Goal: Register for event/course

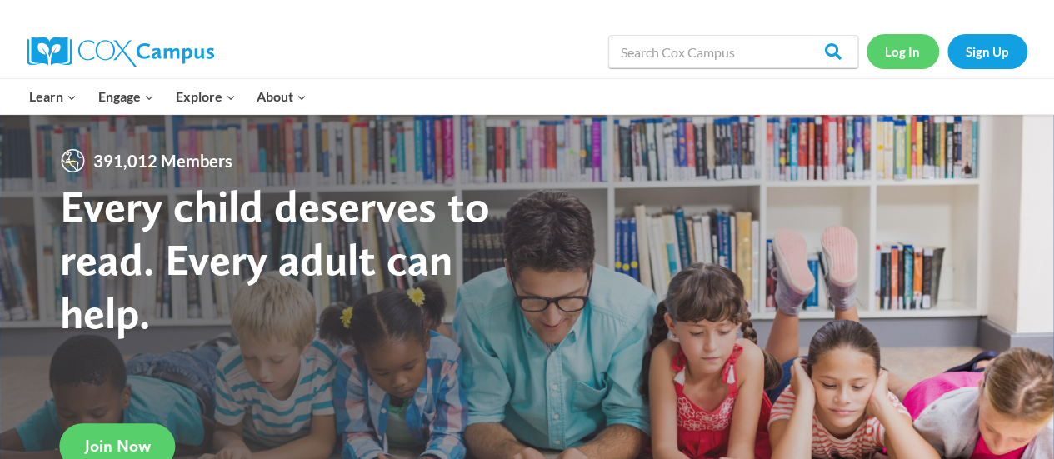
click at [894, 46] on link "Log In" at bounding box center [902, 51] width 72 height 34
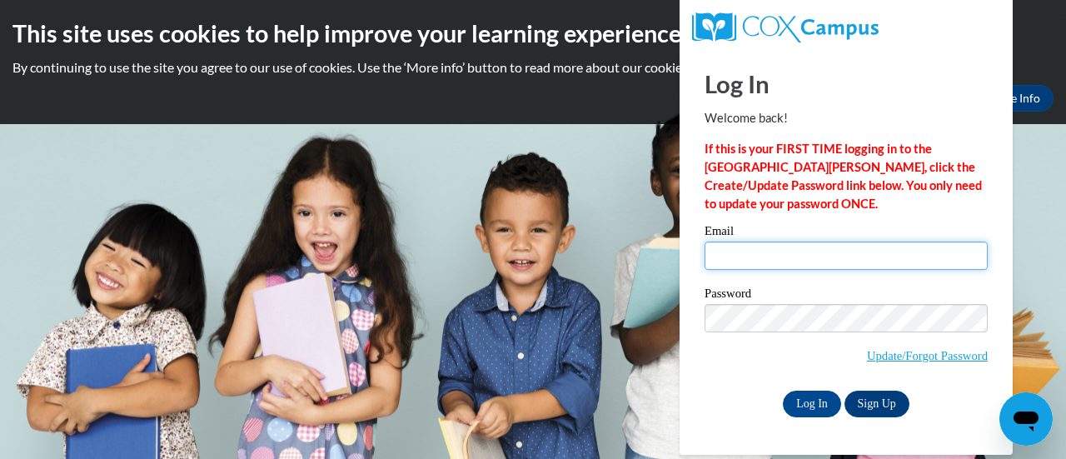
click at [755, 263] on input "Email" at bounding box center [846, 256] width 283 height 28
type input "[EMAIL_ADDRESS][DOMAIN_NAME]"
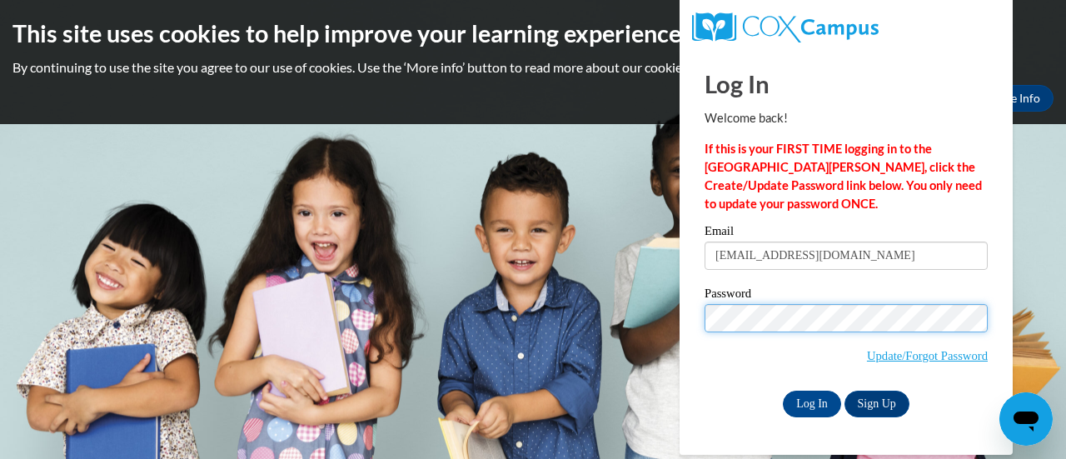
click at [783, 391] on input "Log In" at bounding box center [812, 404] width 58 height 27
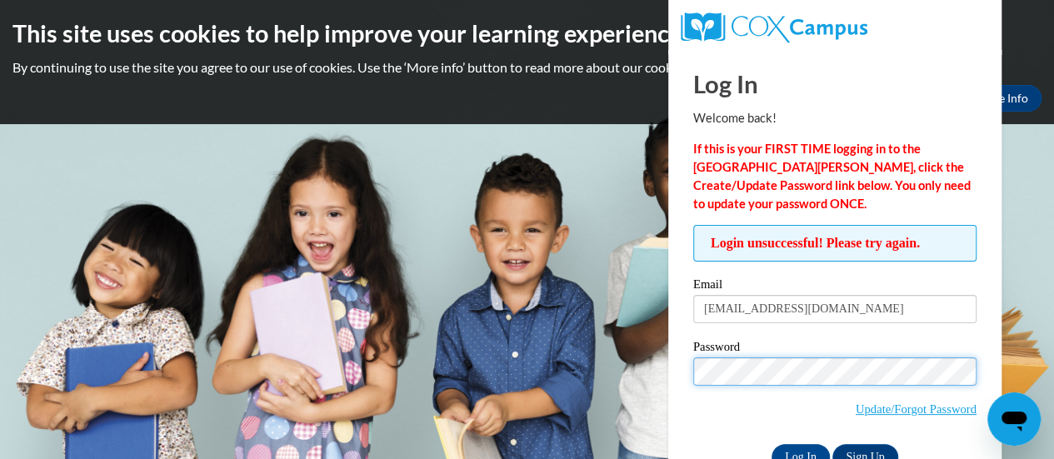
click at [771, 444] on input "Log In" at bounding box center [800, 457] width 58 height 27
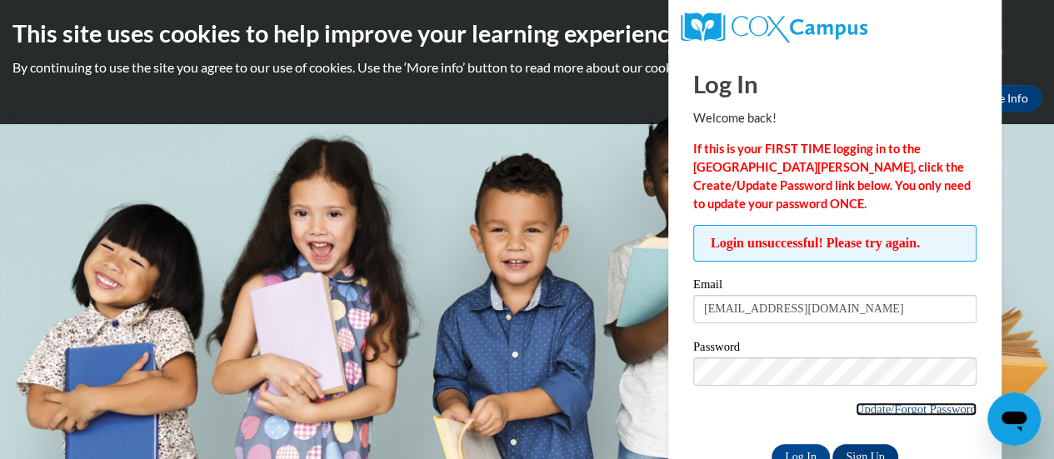
click at [898, 409] on link "Update/Forgot Password" at bounding box center [915, 408] width 121 height 13
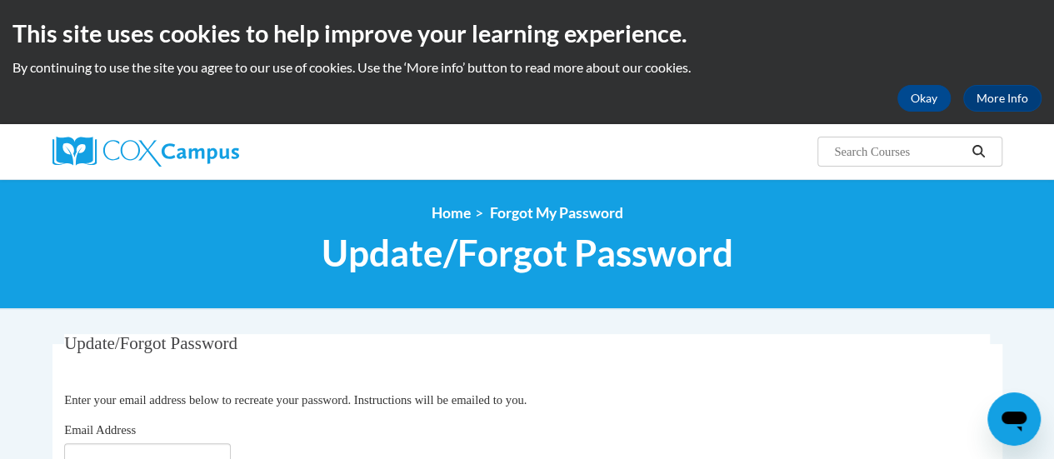
scroll to position [185, 0]
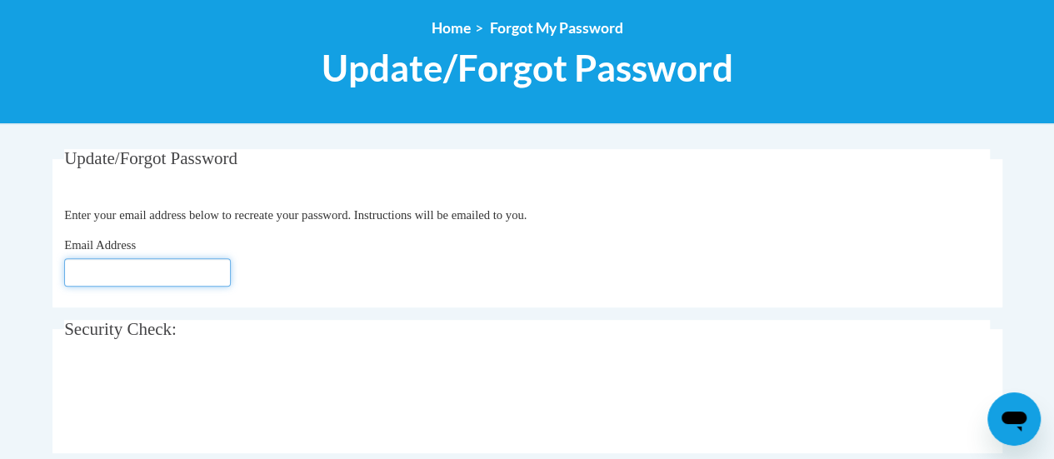
click at [164, 274] on input "Email Address" at bounding box center [147, 272] width 167 height 28
type input "[EMAIL_ADDRESS][DOMAIN_NAME]"
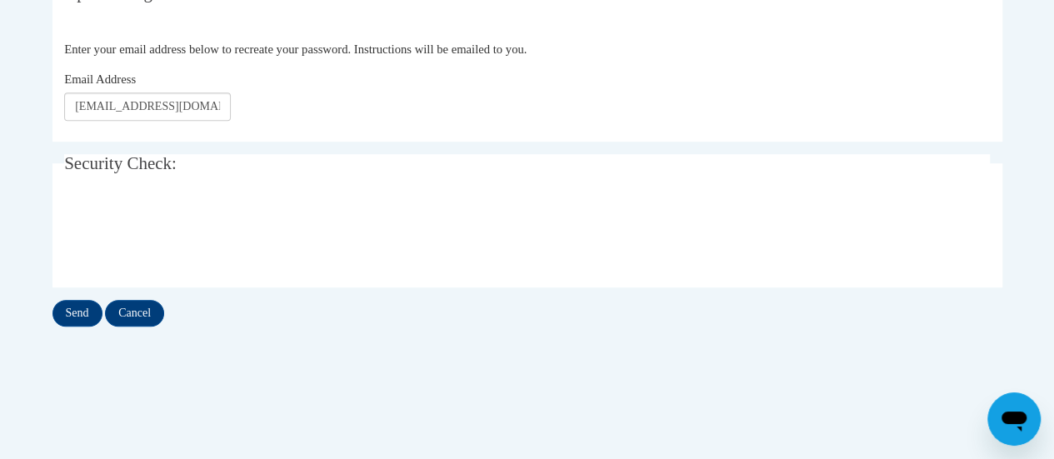
scroll to position [353, 0]
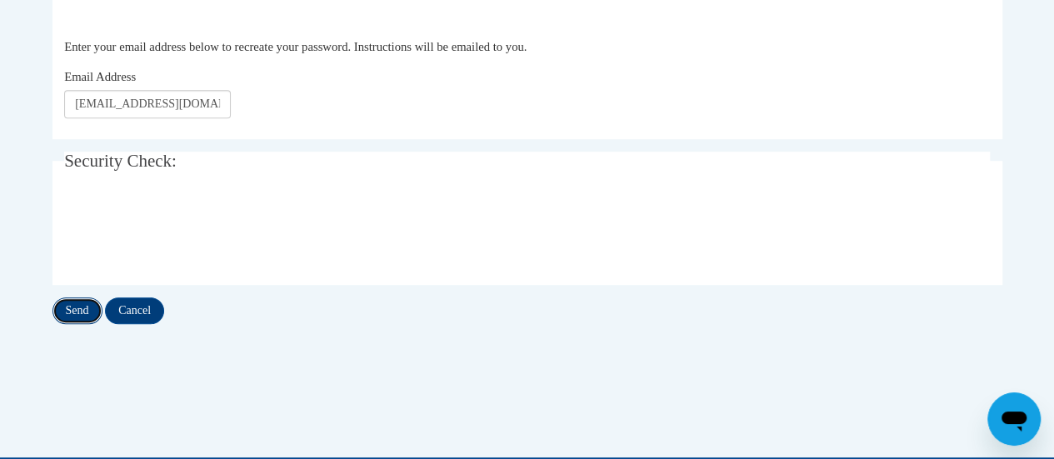
click at [70, 314] on input "Send" at bounding box center [77, 310] width 50 height 27
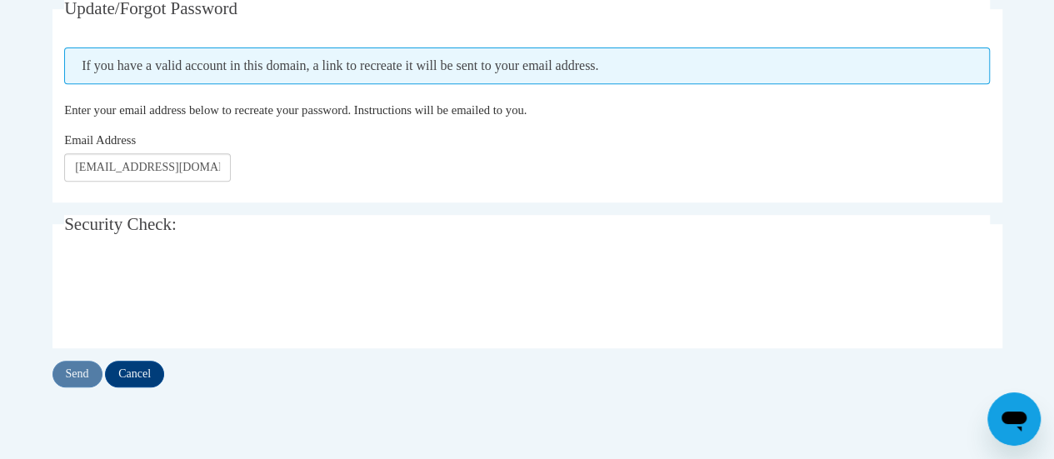
scroll to position [336, 0]
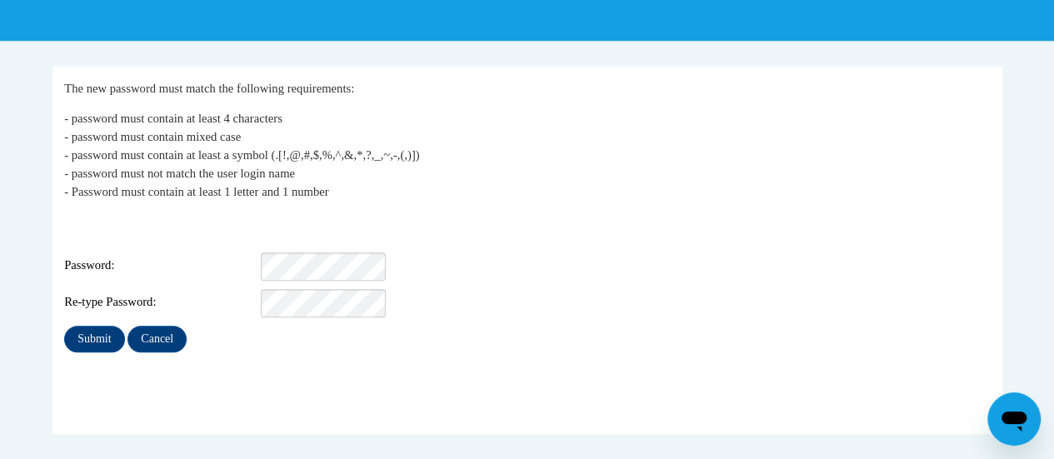
scroll to position [270, 0]
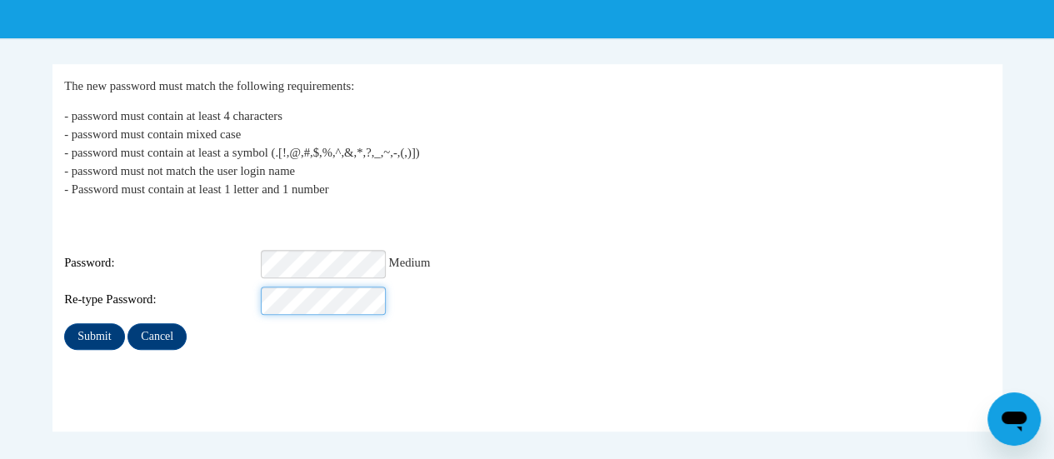
click at [64, 323] on input "Submit" at bounding box center [94, 336] width 60 height 27
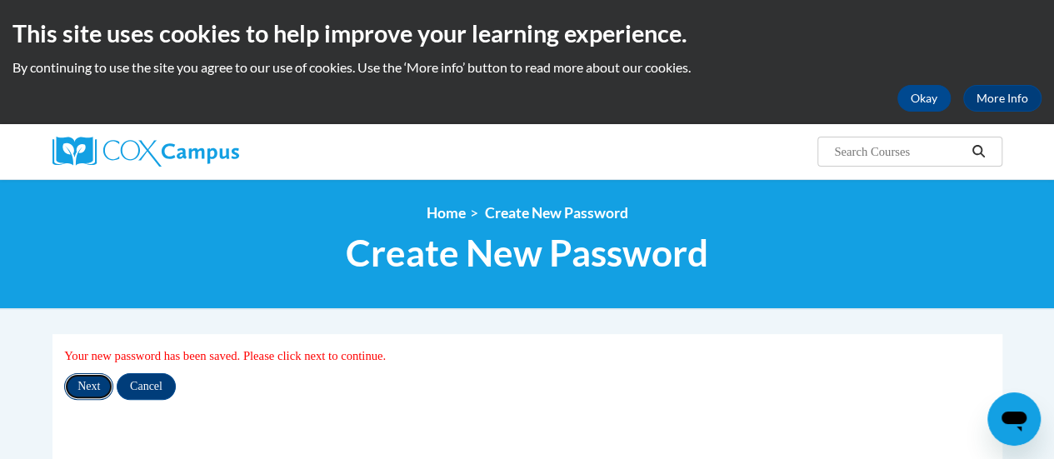
click at [83, 390] on input "Next" at bounding box center [88, 386] width 49 height 27
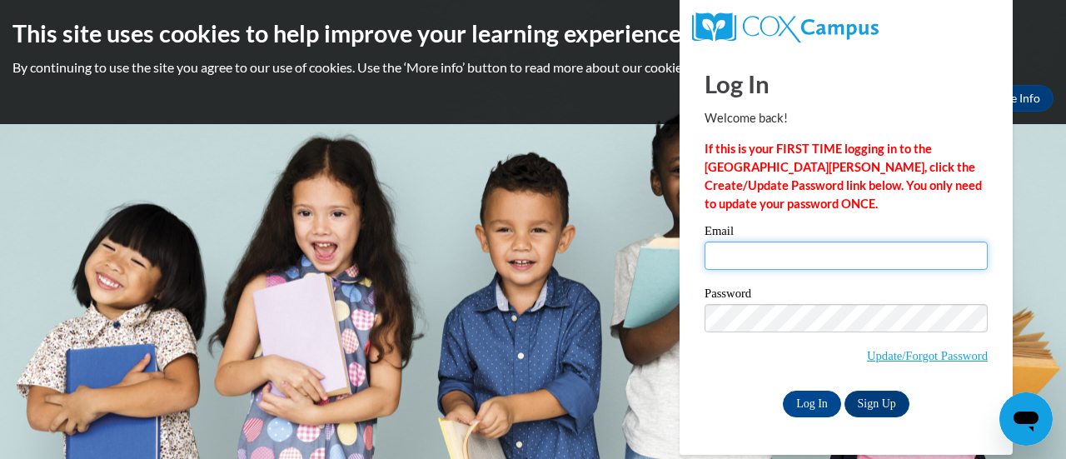
click at [750, 249] on input "Email" at bounding box center [846, 256] width 283 height 28
type input "[EMAIL_ADDRESS][DOMAIN_NAME]"
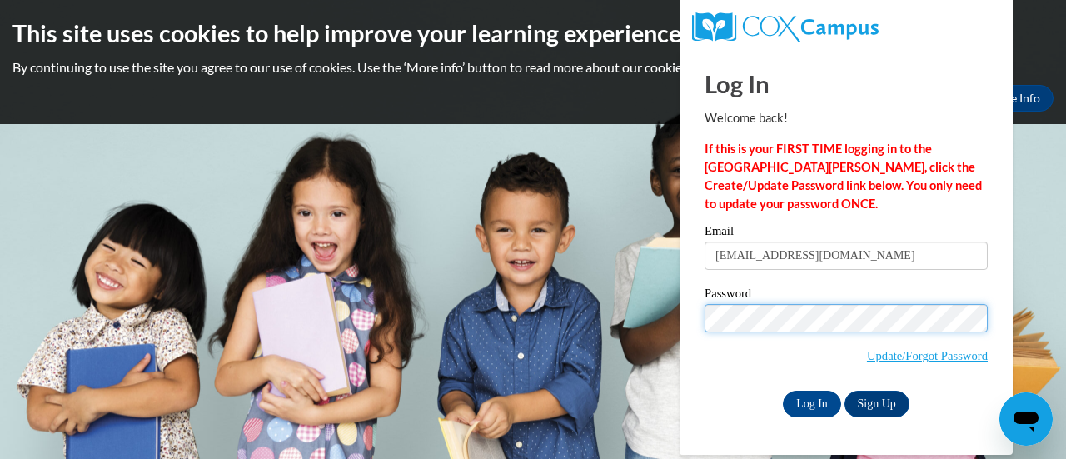
click at [783, 391] on input "Log In" at bounding box center [812, 404] width 58 height 27
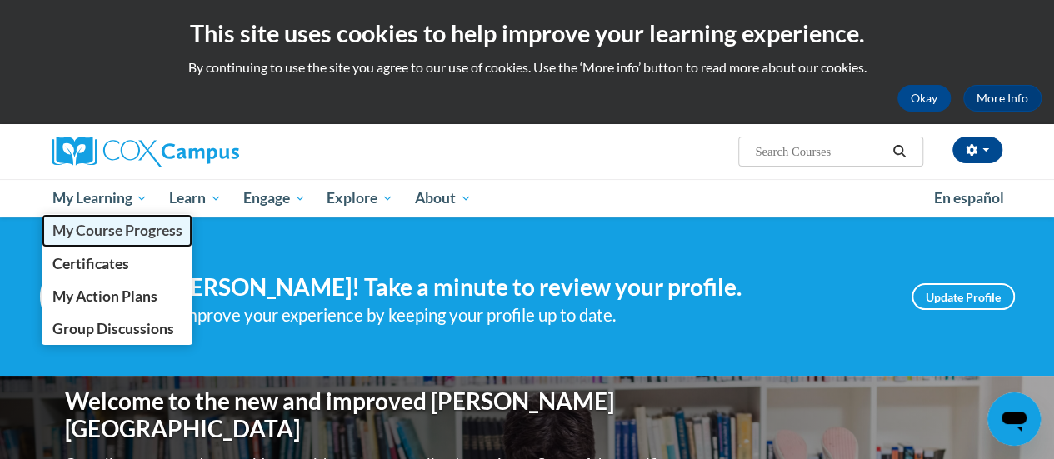
click at [124, 231] on span "My Course Progress" at bounding box center [117, 230] width 130 height 17
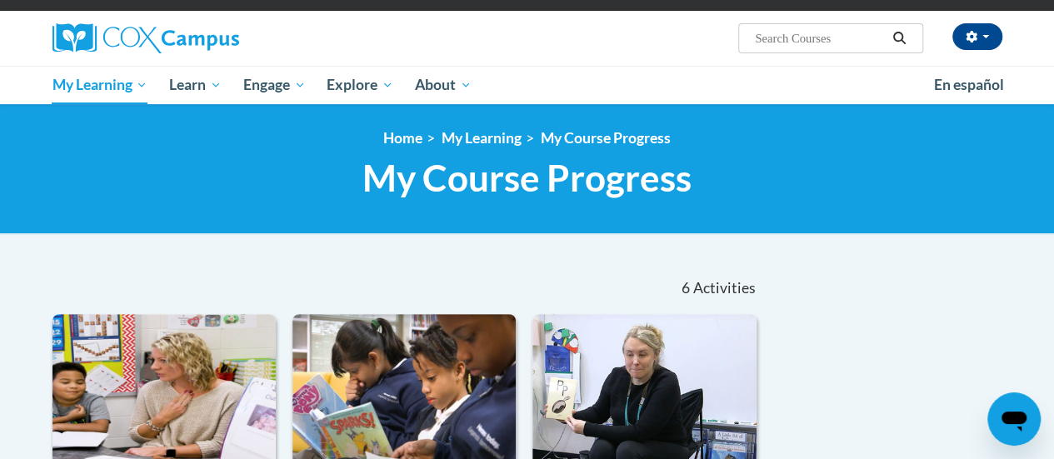
scroll to position [27, 0]
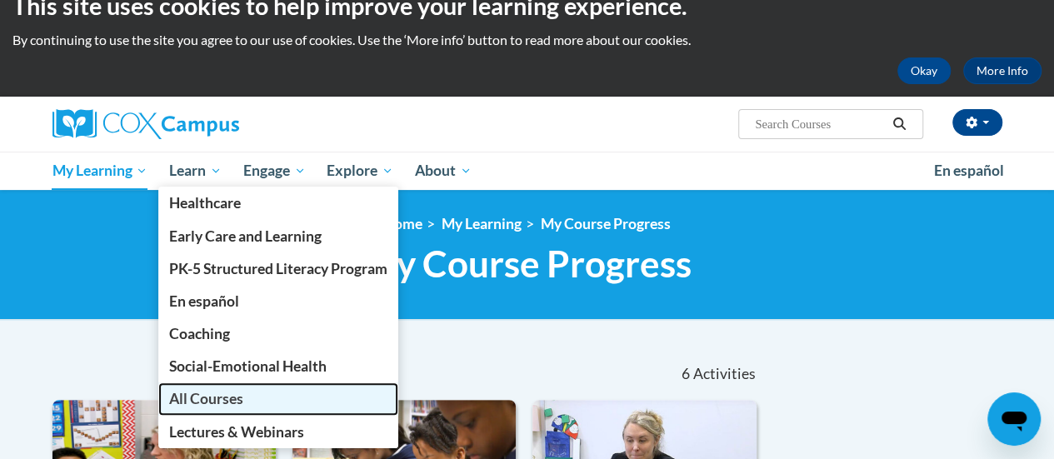
click at [209, 398] on span "All Courses" at bounding box center [206, 398] width 74 height 17
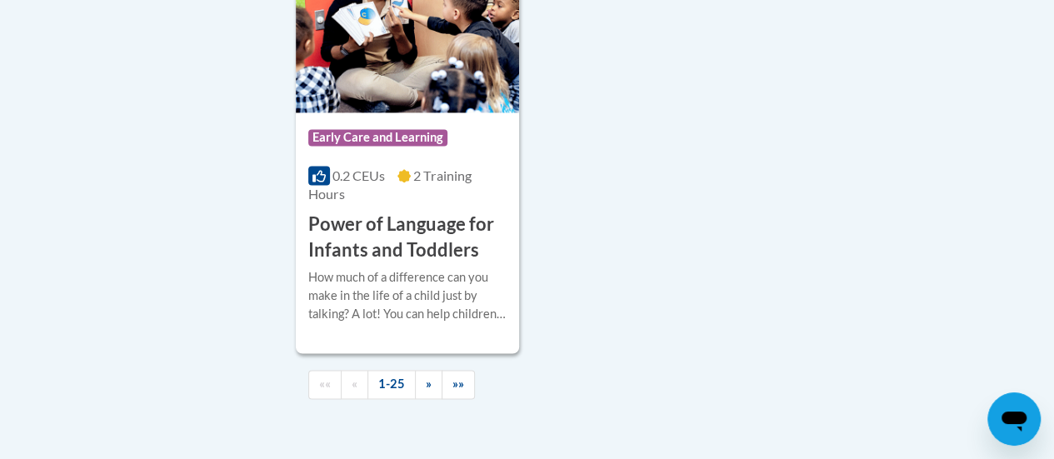
scroll to position [4296, 0]
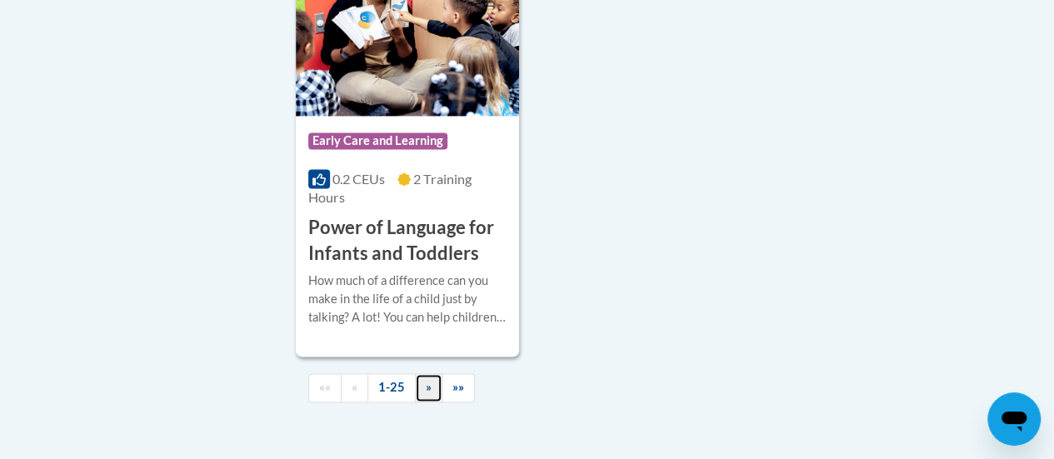
click at [420, 373] on link "»" at bounding box center [428, 387] width 27 height 29
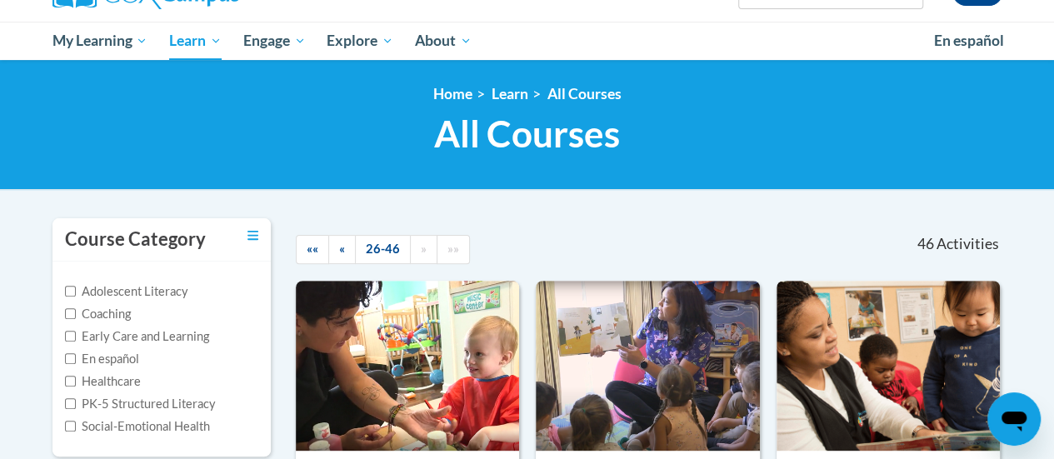
scroll to position [0, 0]
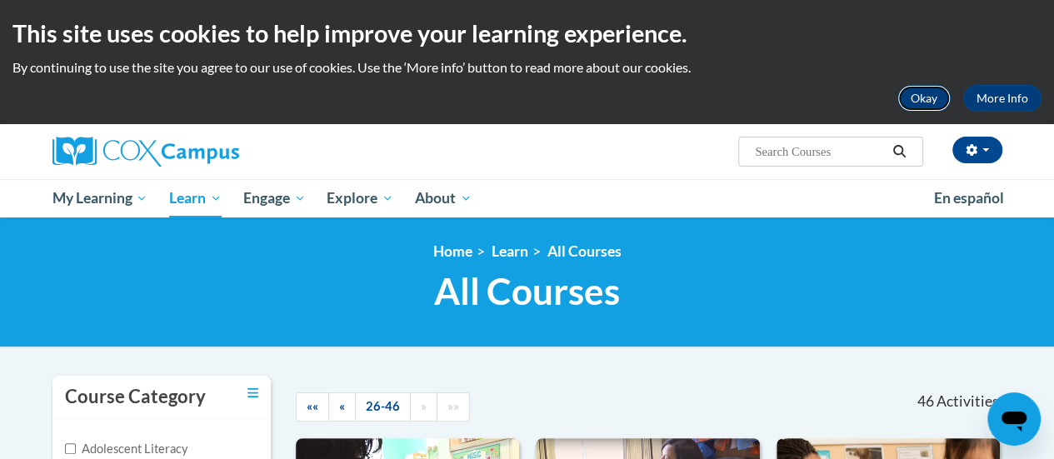
click at [923, 93] on button "Okay" at bounding box center [923, 98] width 53 height 27
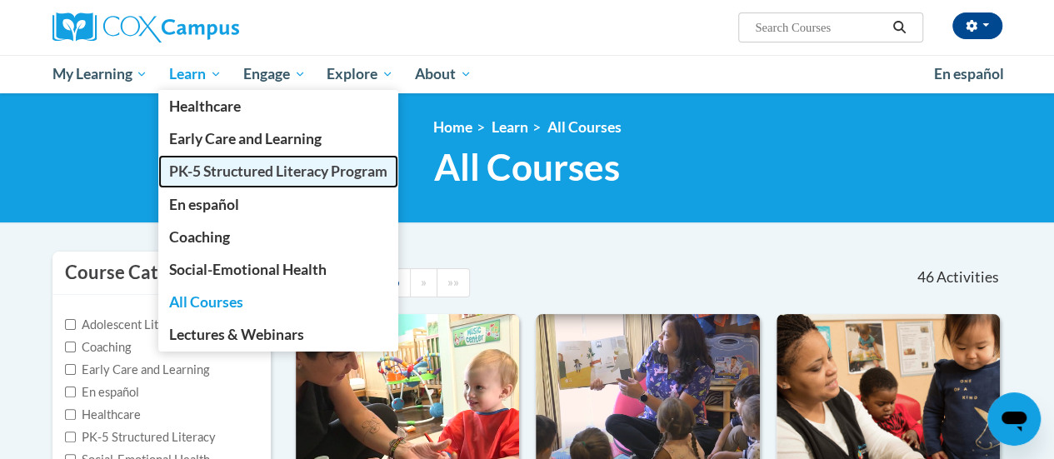
click at [238, 173] on span "PK-5 Structured Literacy Program" at bounding box center [278, 170] width 218 height 17
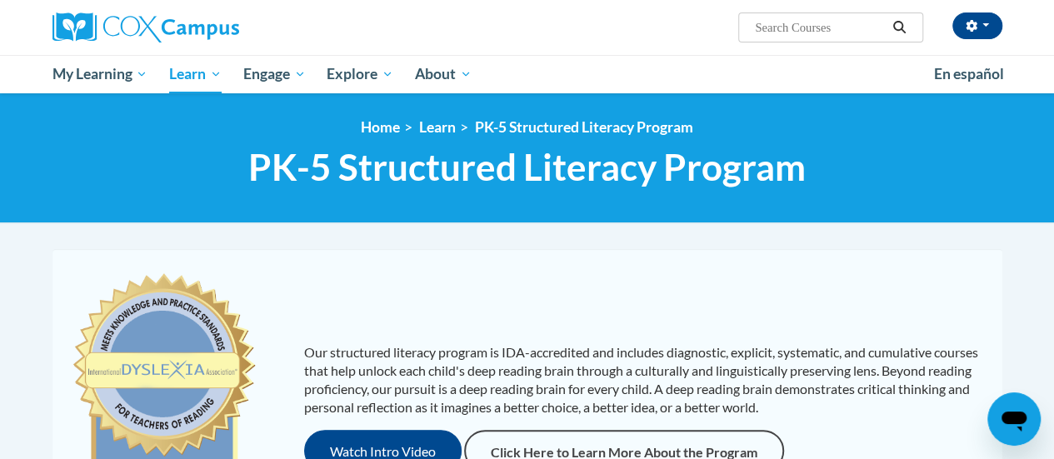
click at [815, 30] on input "Search..." at bounding box center [819, 27] width 133 height 20
type input "meaningful read alouds"
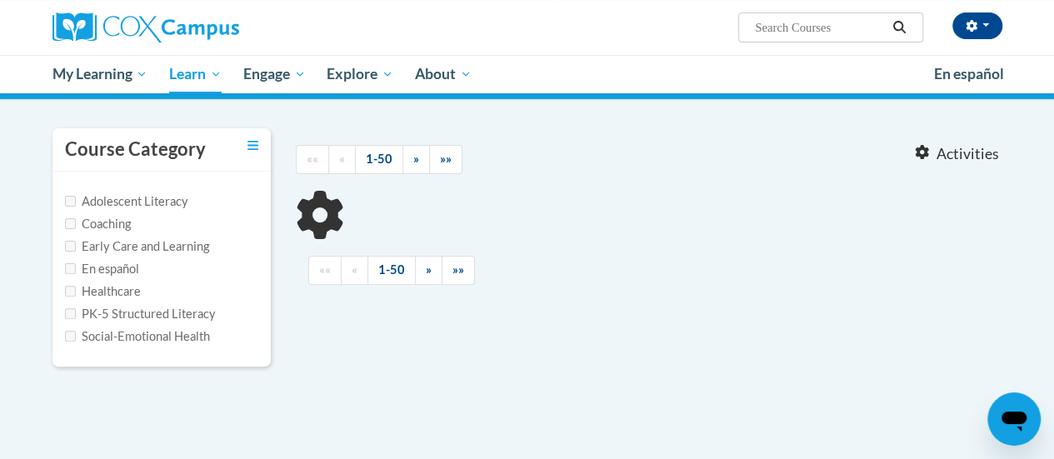
type input "meaningful read alouds"
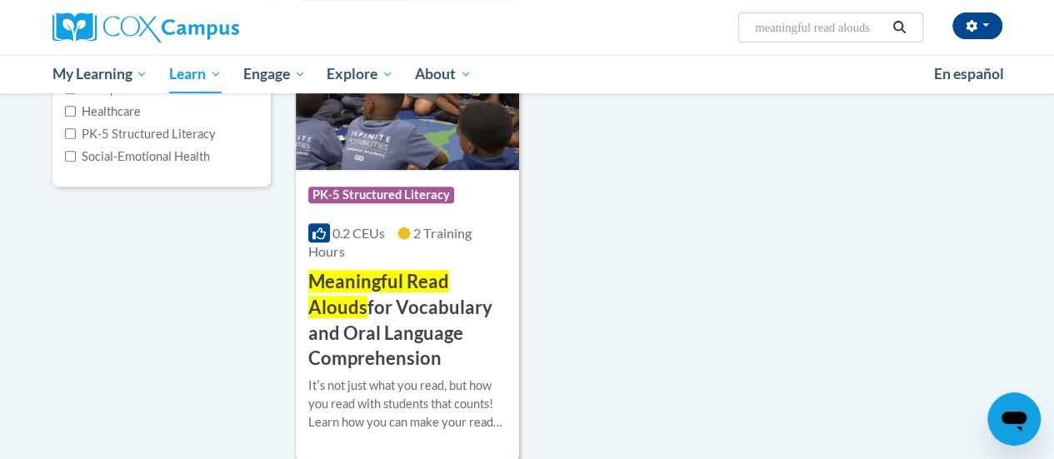
scroll to position [306, 0]
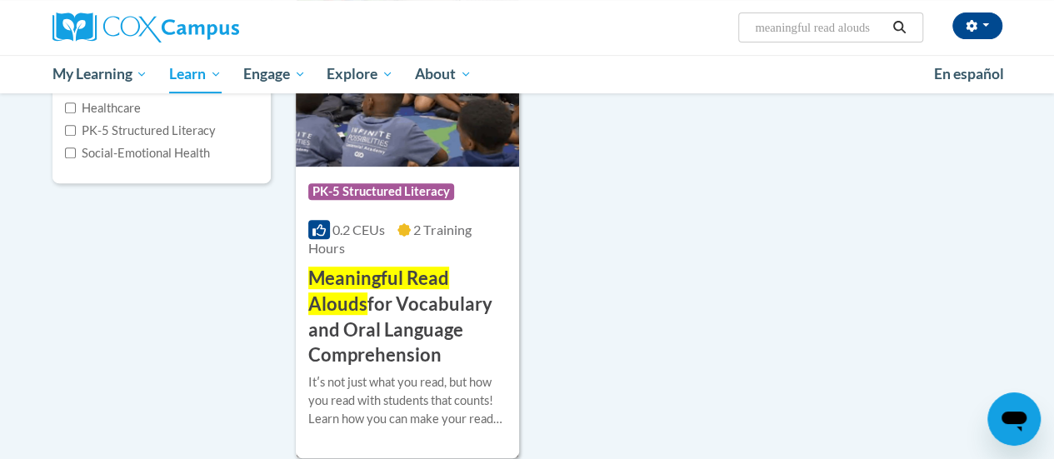
click at [421, 299] on h3 "Meaningful Read Alouds for Vocabulary and Oral Language Comprehension" at bounding box center [407, 317] width 198 height 102
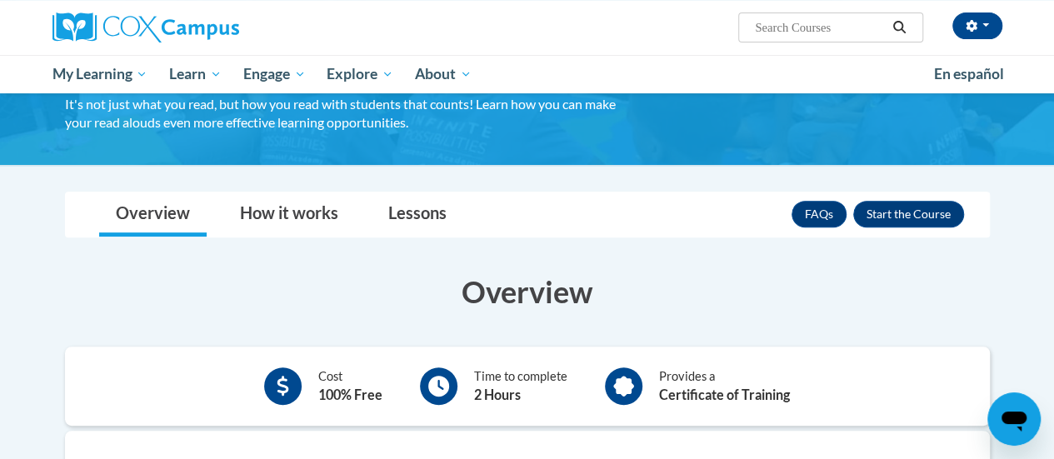
scroll to position [147, 0]
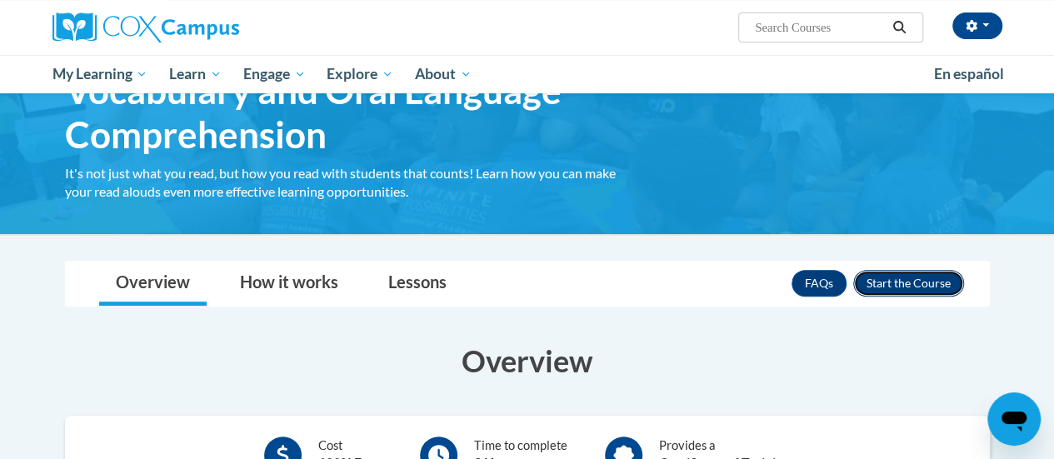
click at [904, 286] on button "Enroll" at bounding box center [908, 283] width 111 height 27
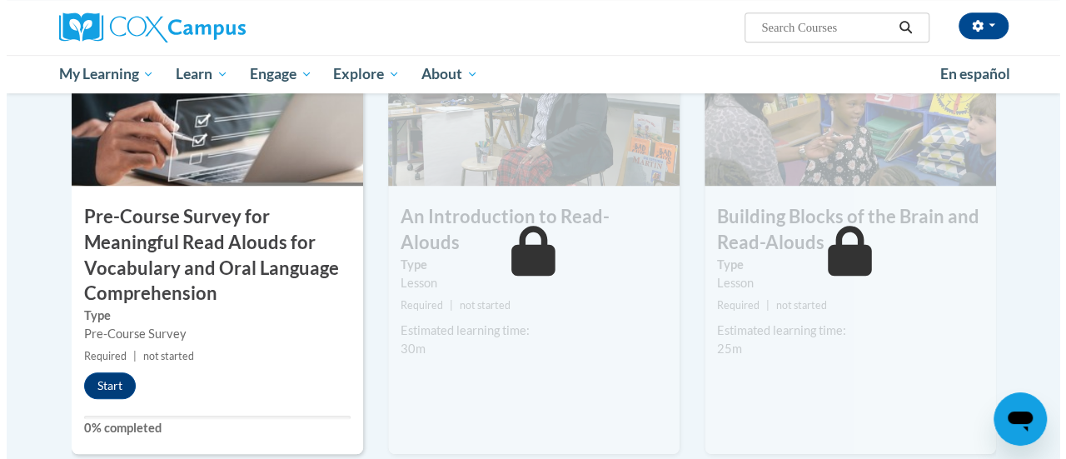
scroll to position [482, 0]
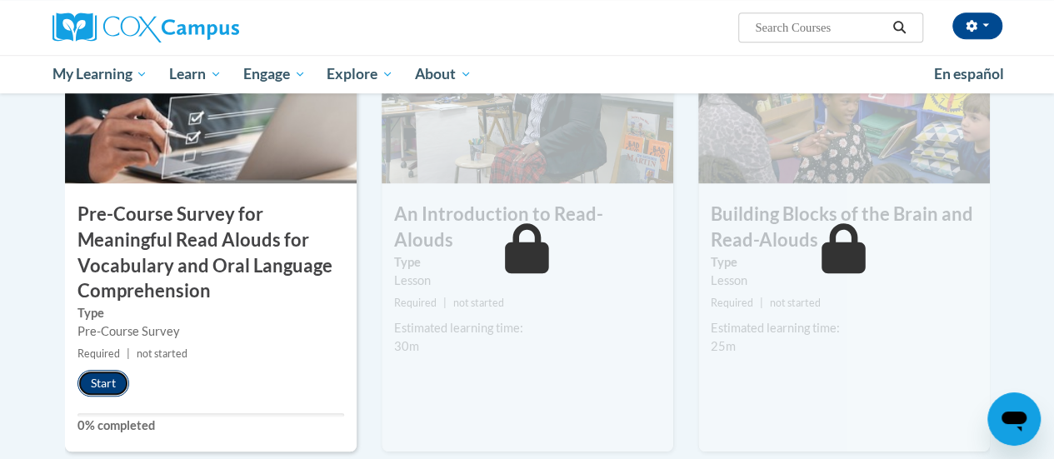
click at [107, 385] on button "Start" at bounding box center [103, 383] width 52 height 27
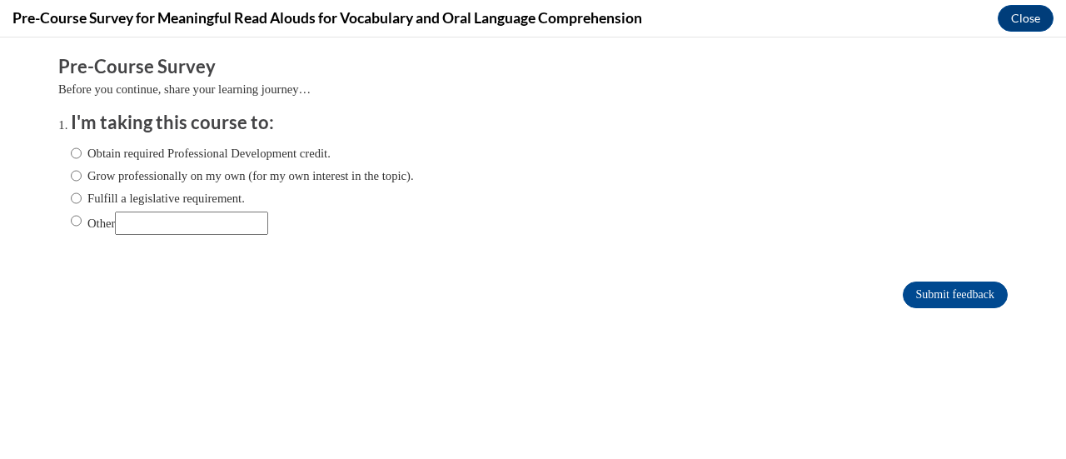
scroll to position [0, 0]
click at [71, 199] on input "Fulfill a legislative requirement." at bounding box center [76, 198] width 11 height 18
radio input "true"
click at [71, 199] on input "Fulfill a legislative requirement." at bounding box center [76, 198] width 11 height 18
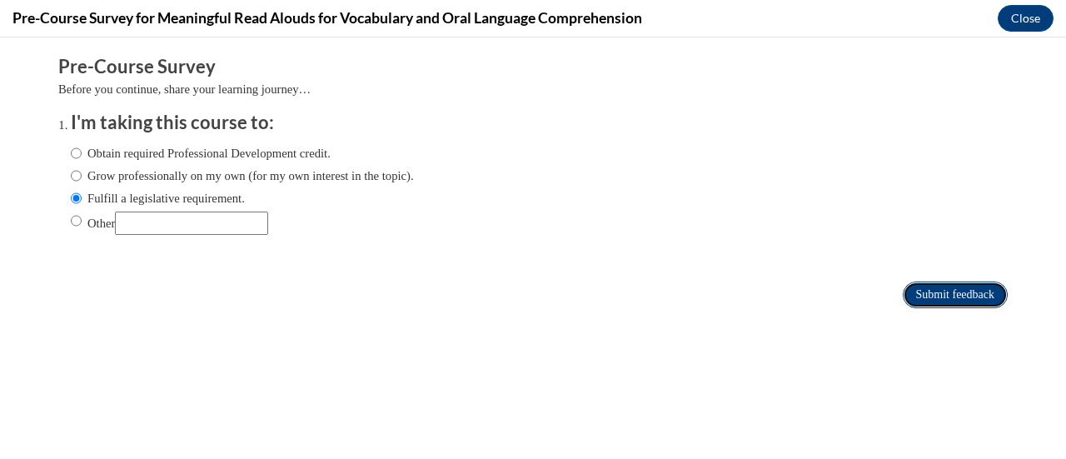
click at [944, 287] on input "Submit feedback" at bounding box center [955, 295] width 105 height 27
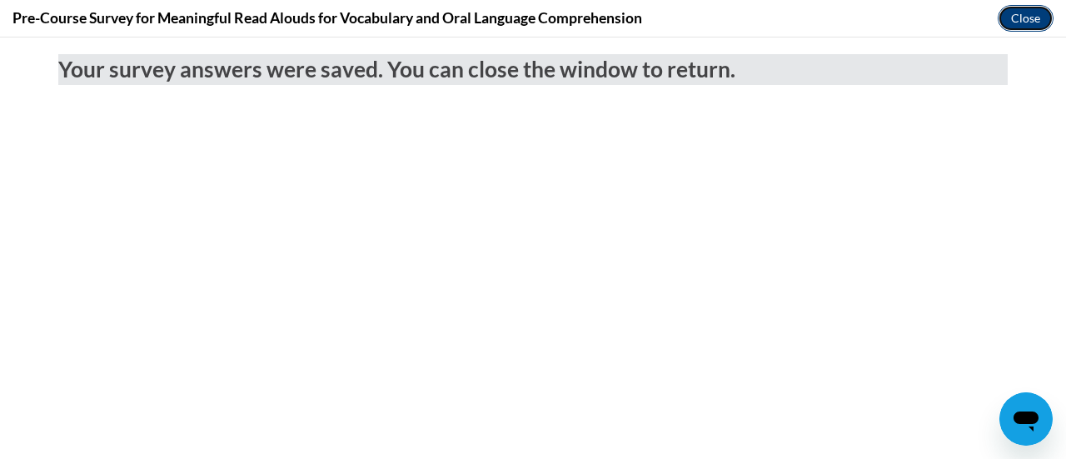
click at [1032, 12] on button "Close" at bounding box center [1026, 18] width 56 height 27
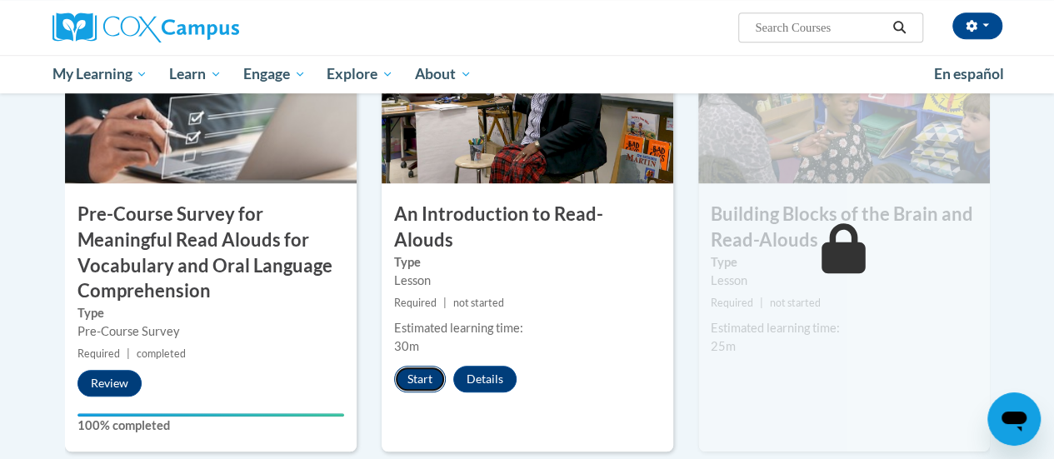
click at [411, 366] on button "Start" at bounding box center [420, 379] width 52 height 27
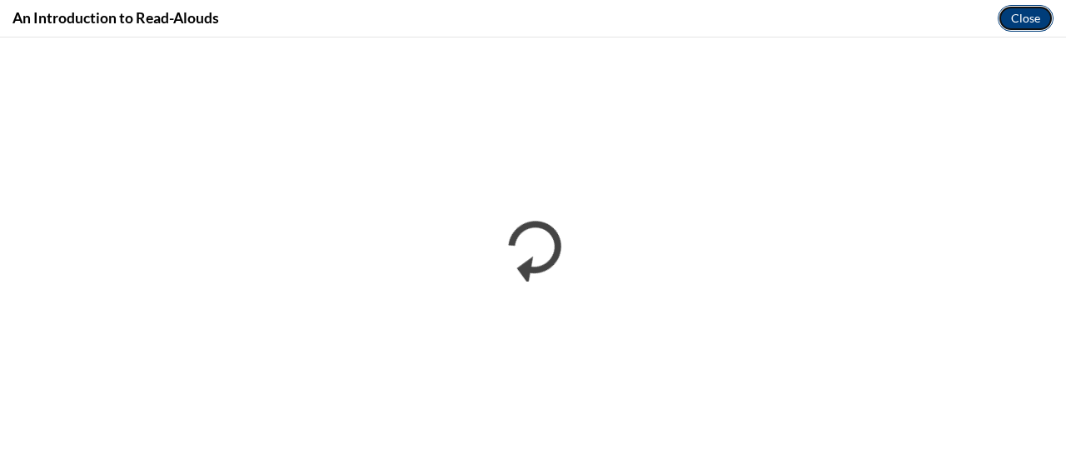
click at [1029, 9] on button "Close" at bounding box center [1026, 18] width 56 height 27
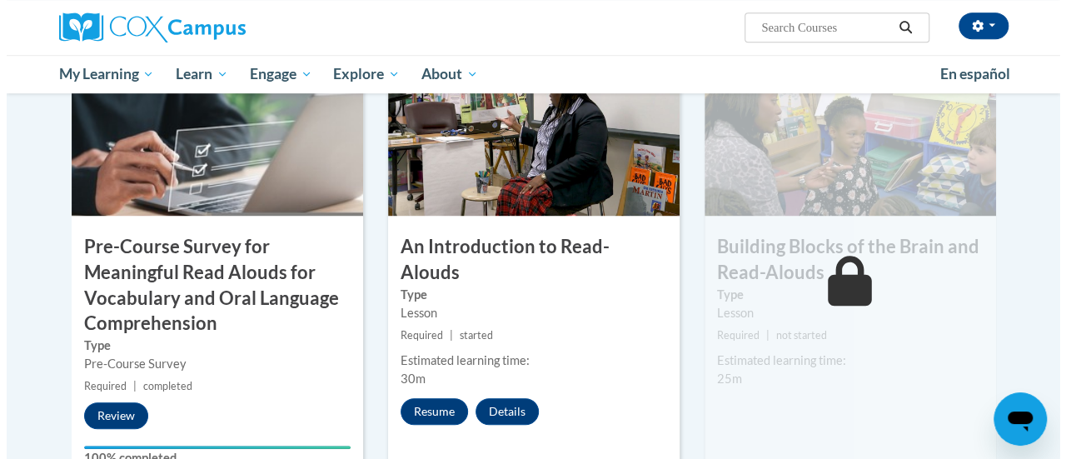
scroll to position [451, 0]
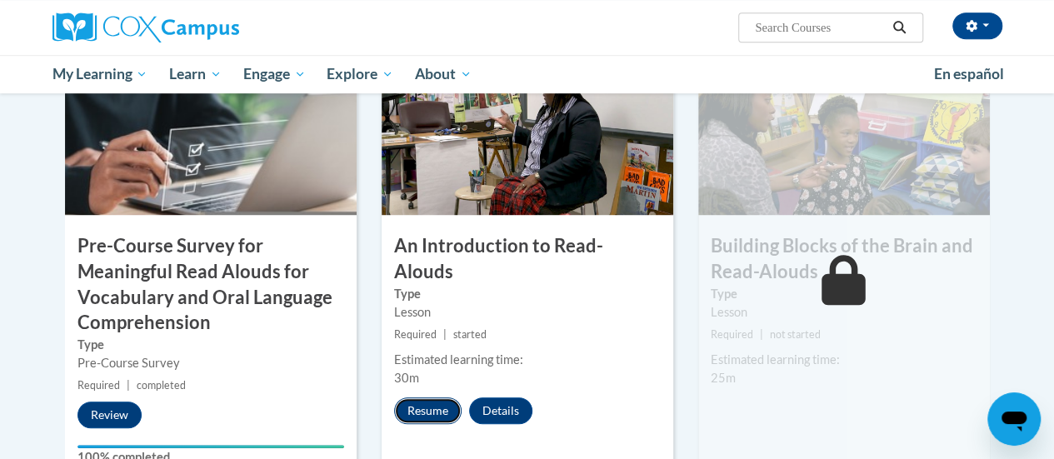
click at [441, 397] on button "Resume" at bounding box center [427, 410] width 67 height 27
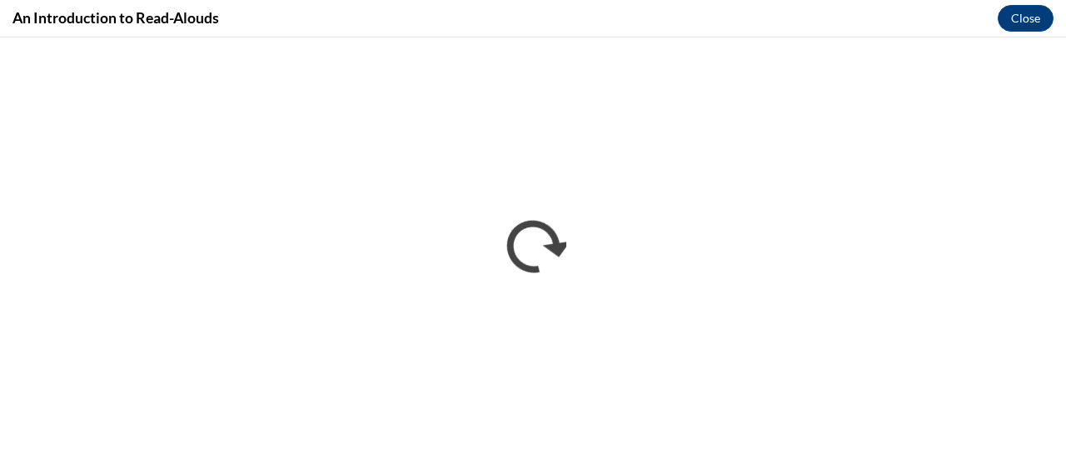
scroll to position [0, 0]
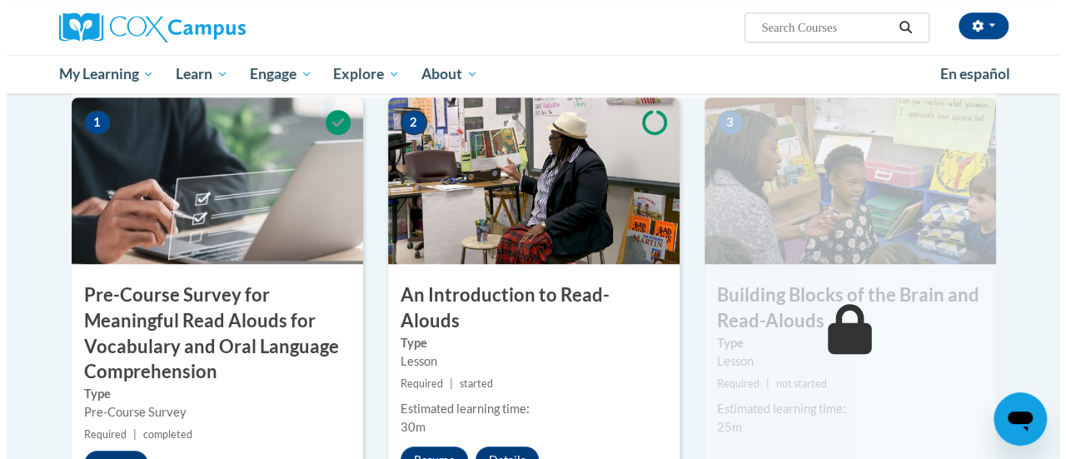
scroll to position [405, 0]
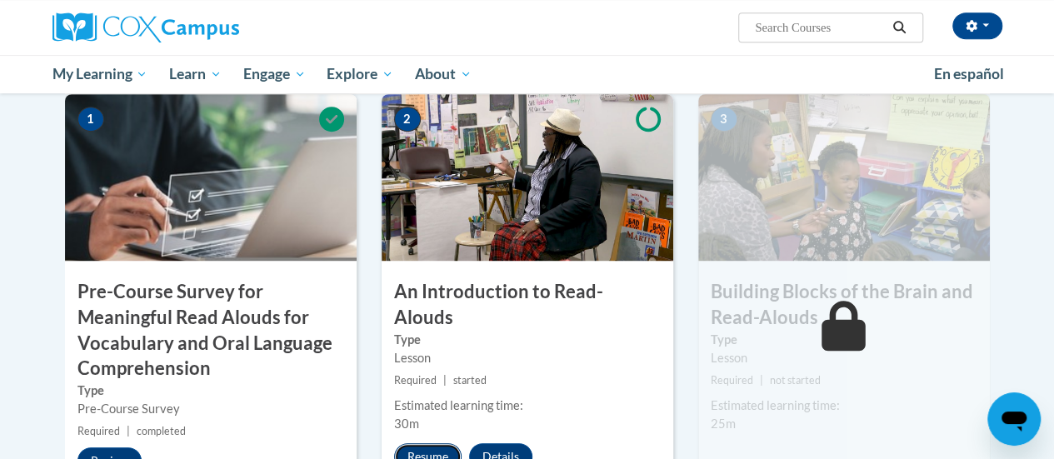
click at [428, 443] on button "Resume" at bounding box center [427, 456] width 67 height 27
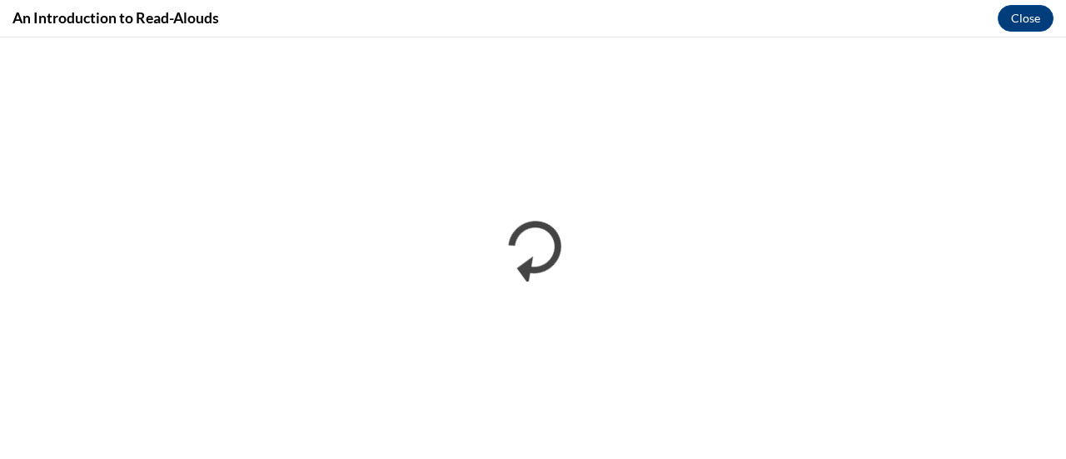
scroll to position [0, 0]
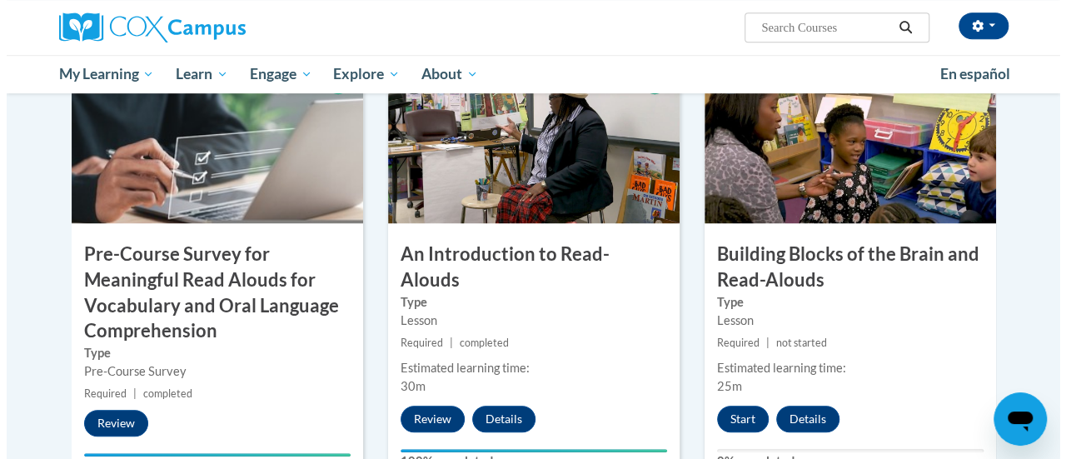
scroll to position [443, 0]
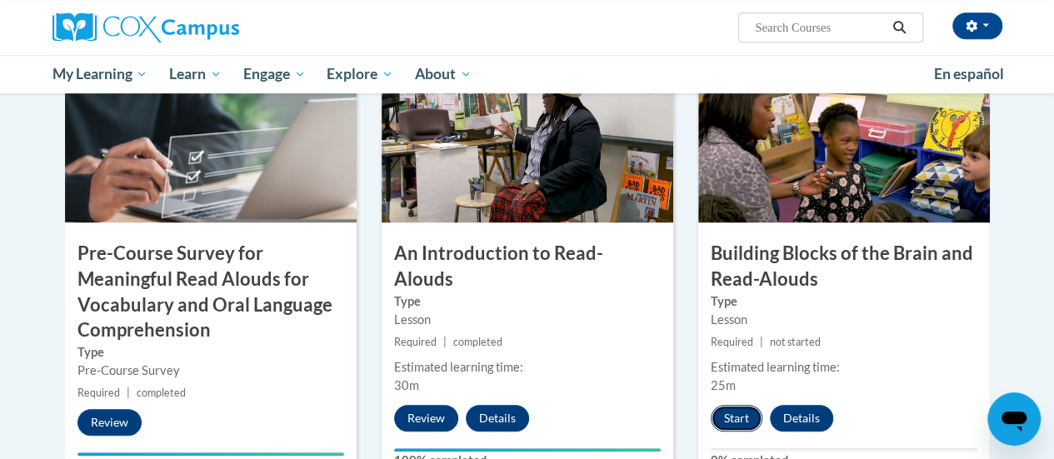
click at [746, 414] on button "Start" at bounding box center [736, 418] width 52 height 27
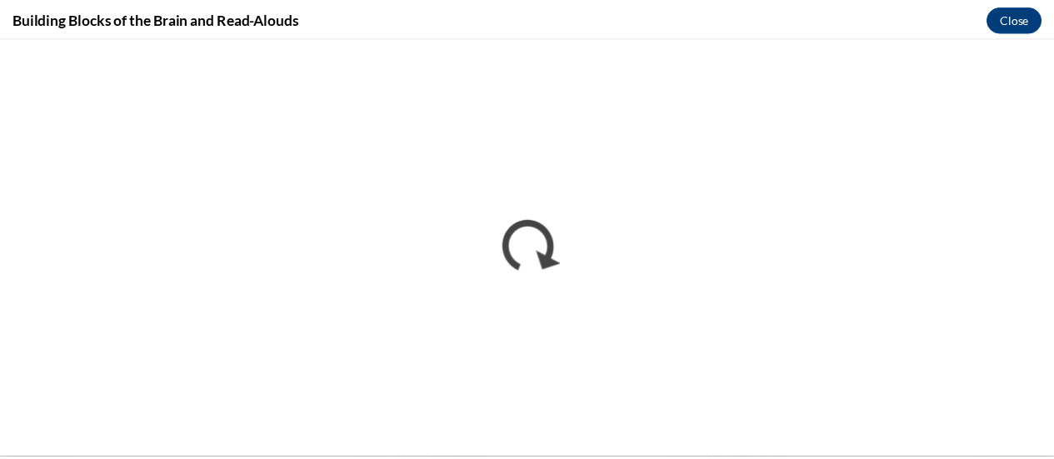
scroll to position [0, 0]
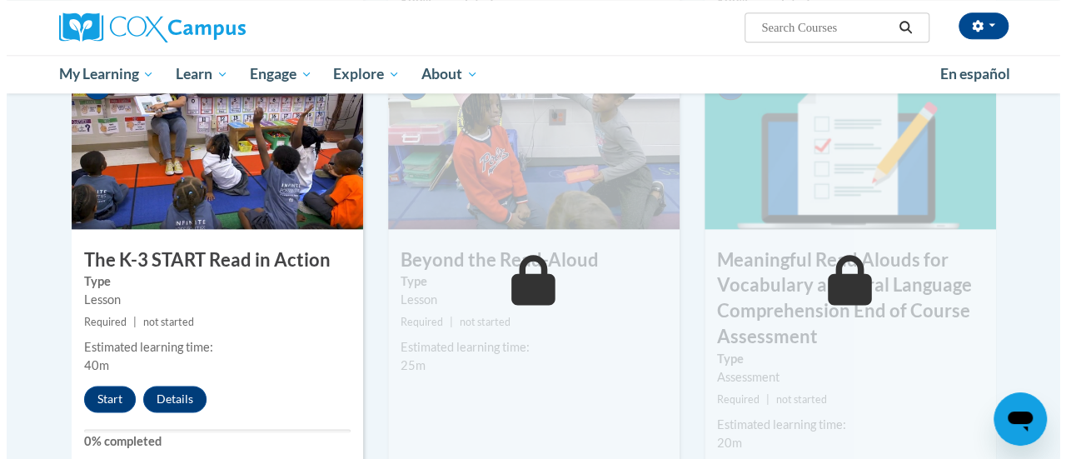
scroll to position [903, 0]
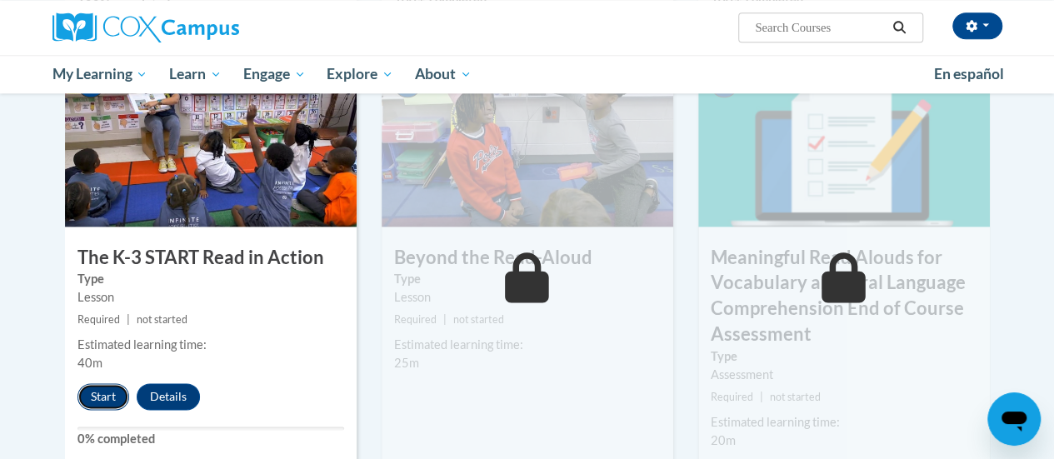
click at [98, 396] on button "Start" at bounding box center [103, 396] width 52 height 27
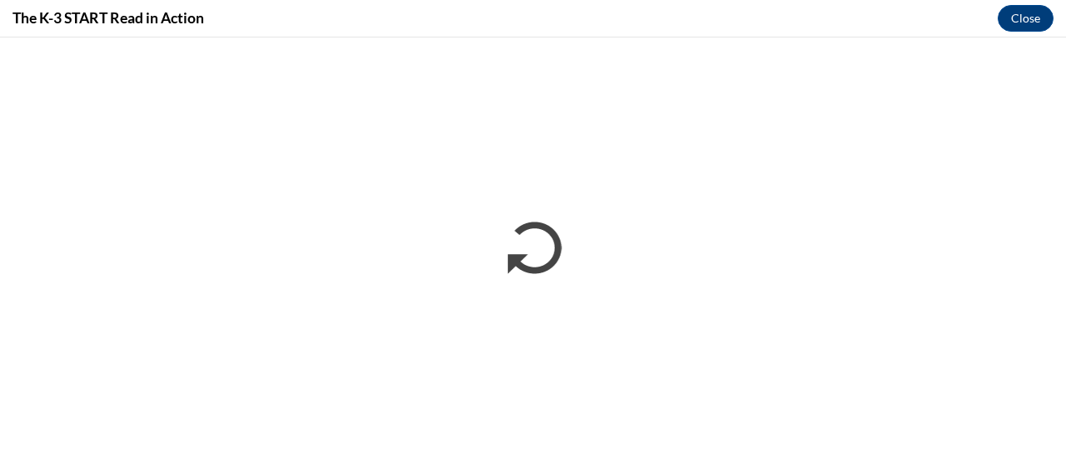
scroll to position [0, 0]
